Goal: Task Accomplishment & Management: Use online tool/utility

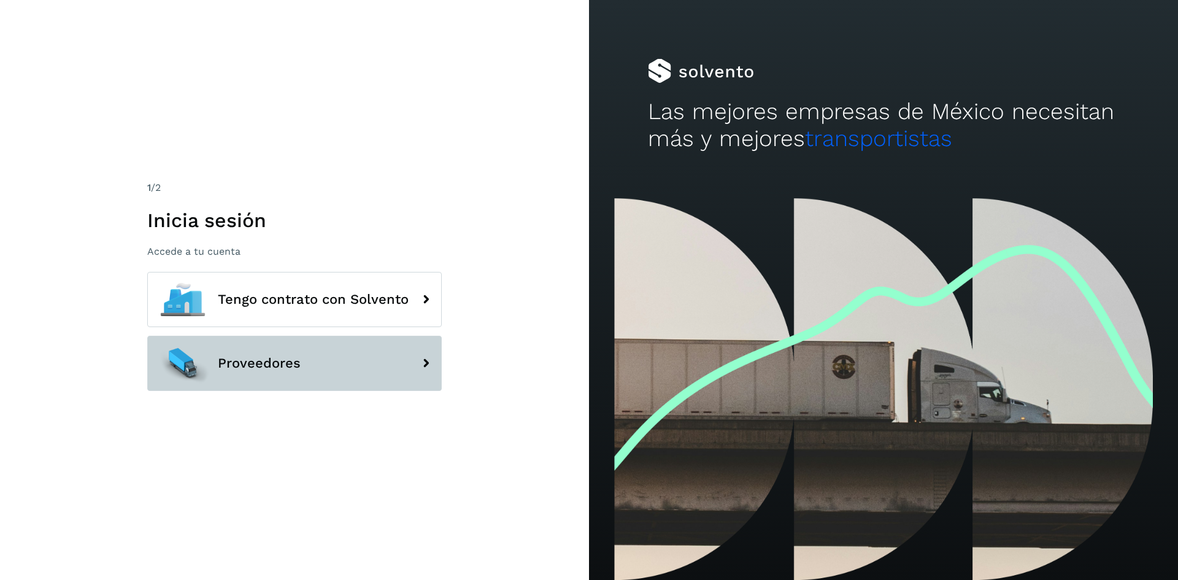
click at [261, 353] on button "Proveedores" at bounding box center [294, 363] width 294 height 55
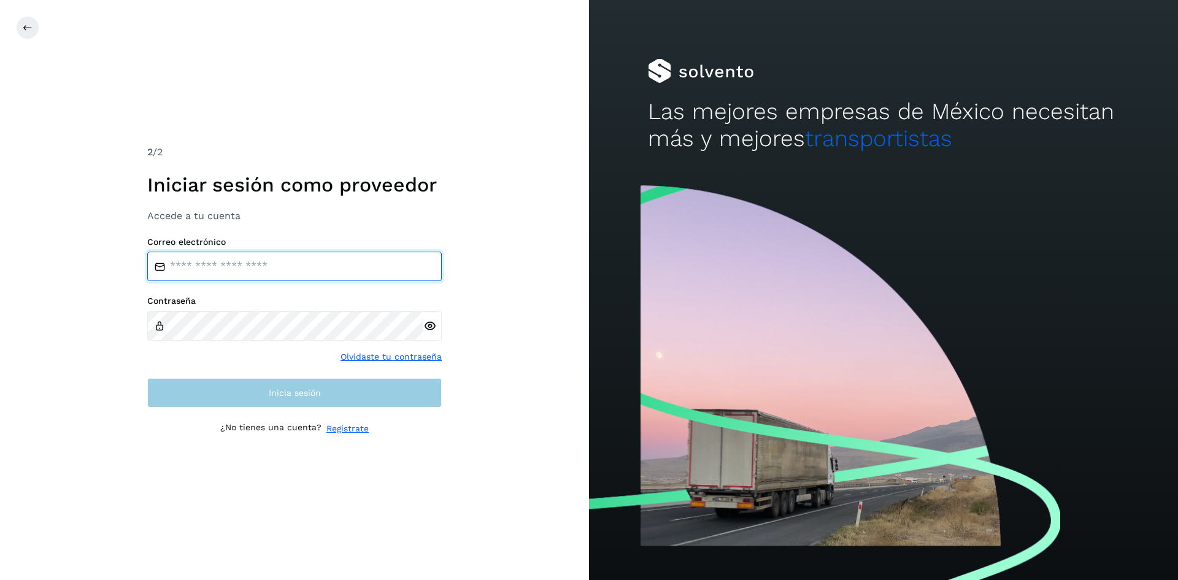
type input "**********"
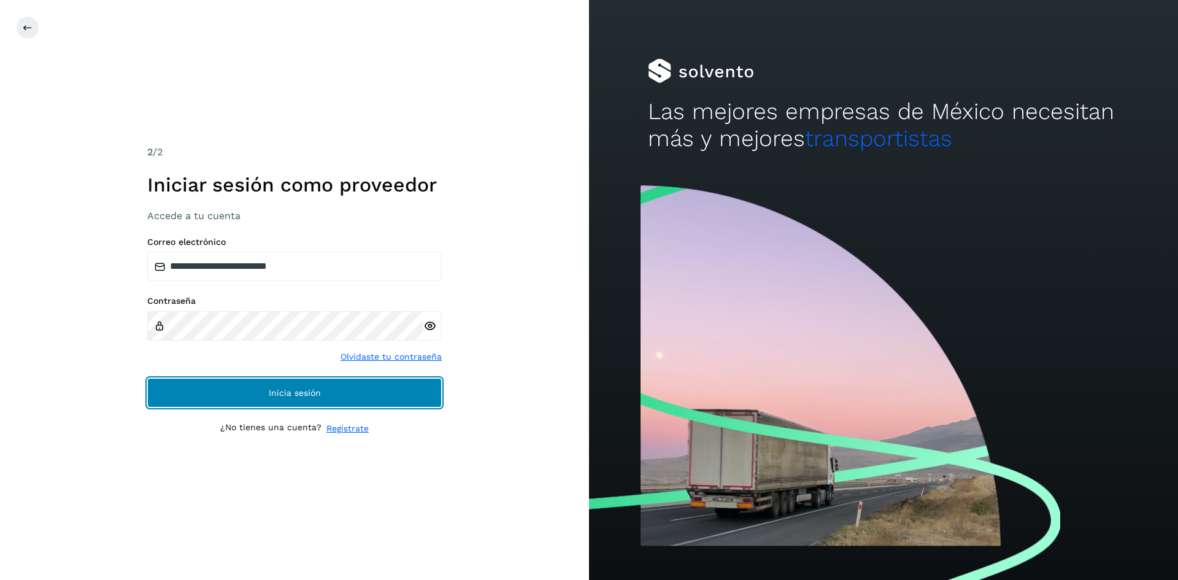
click at [229, 397] on button "Inicia sesión" at bounding box center [294, 392] width 294 height 29
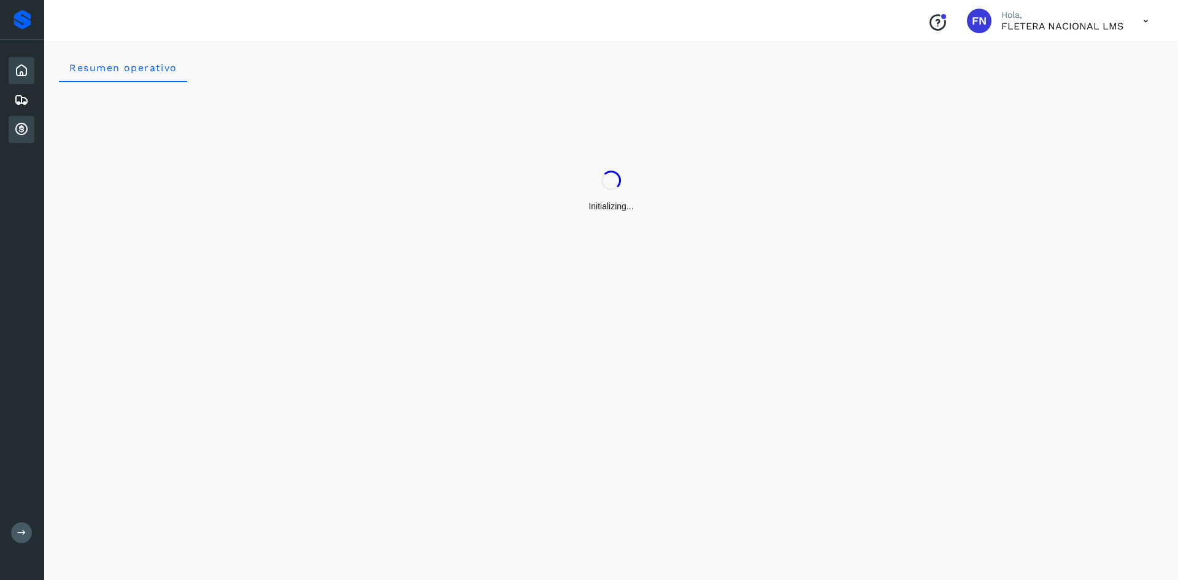
click at [20, 125] on icon at bounding box center [21, 129] width 15 height 15
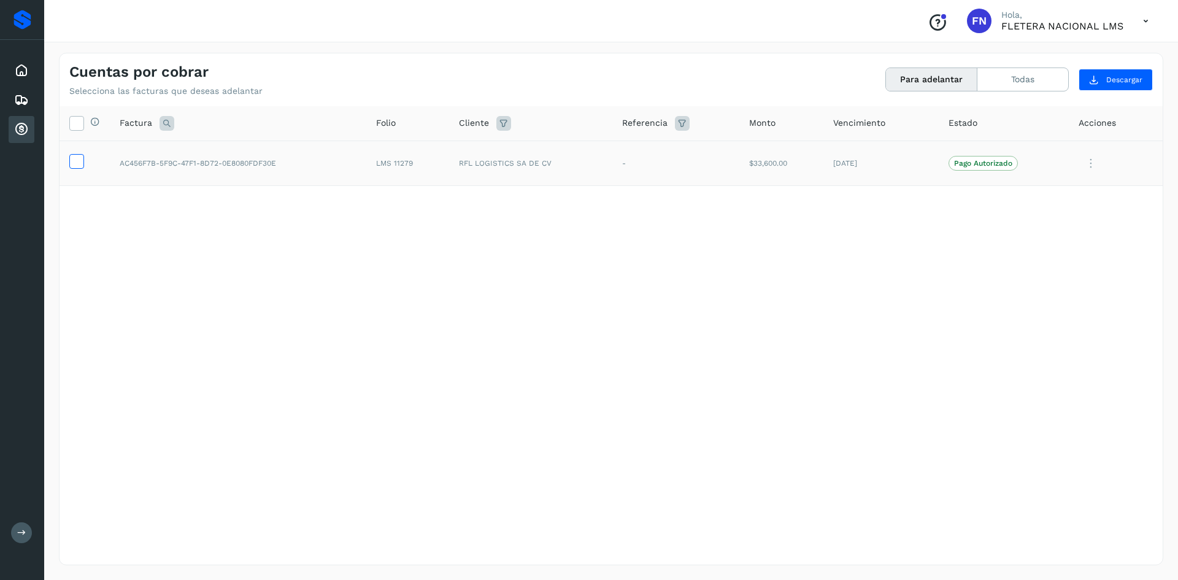
click at [77, 161] on icon at bounding box center [76, 160] width 13 height 13
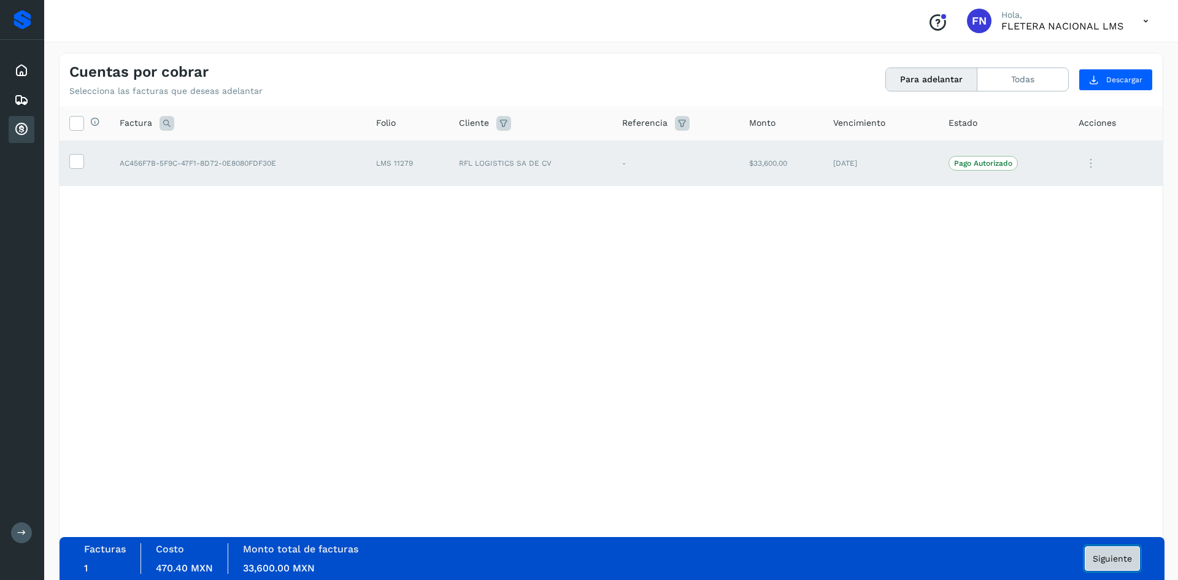
click at [1090, 558] on button "Siguiente" at bounding box center [1112, 558] width 55 height 25
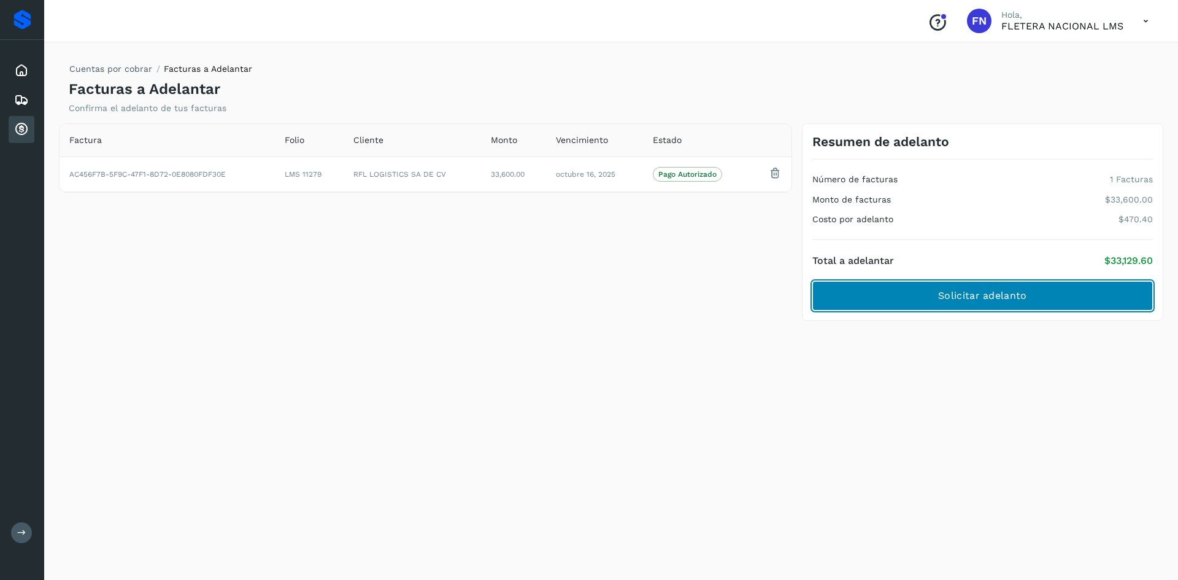
click at [974, 296] on span "Solicitar adelanto" at bounding box center [982, 295] width 88 height 13
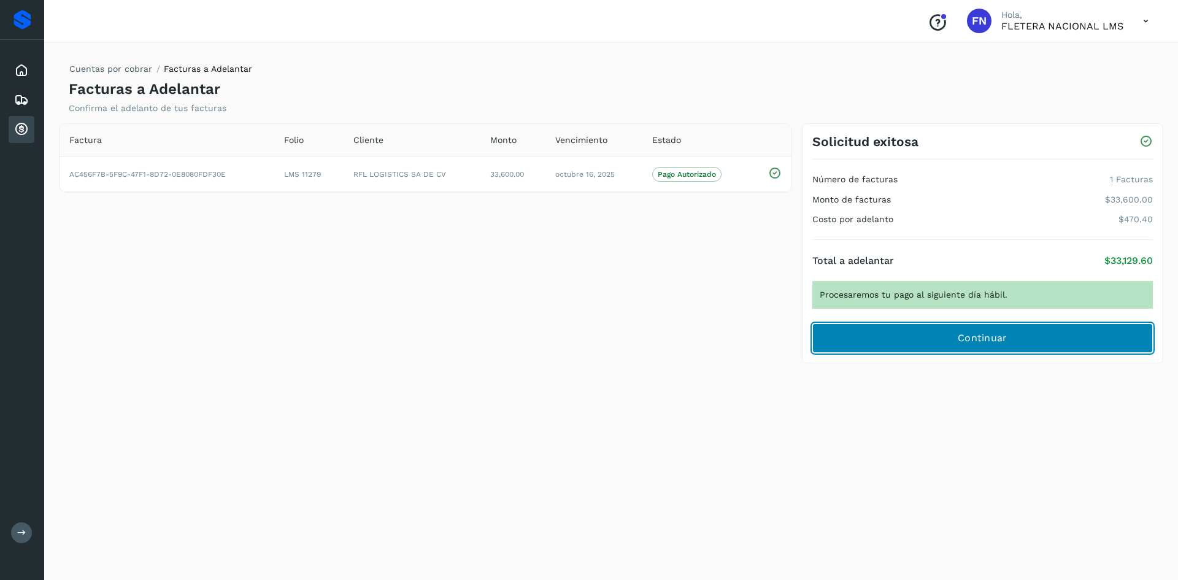
click at [951, 328] on button "Continuar" at bounding box center [982, 337] width 340 height 29
